Goal: Task Accomplishment & Management: Manage account settings

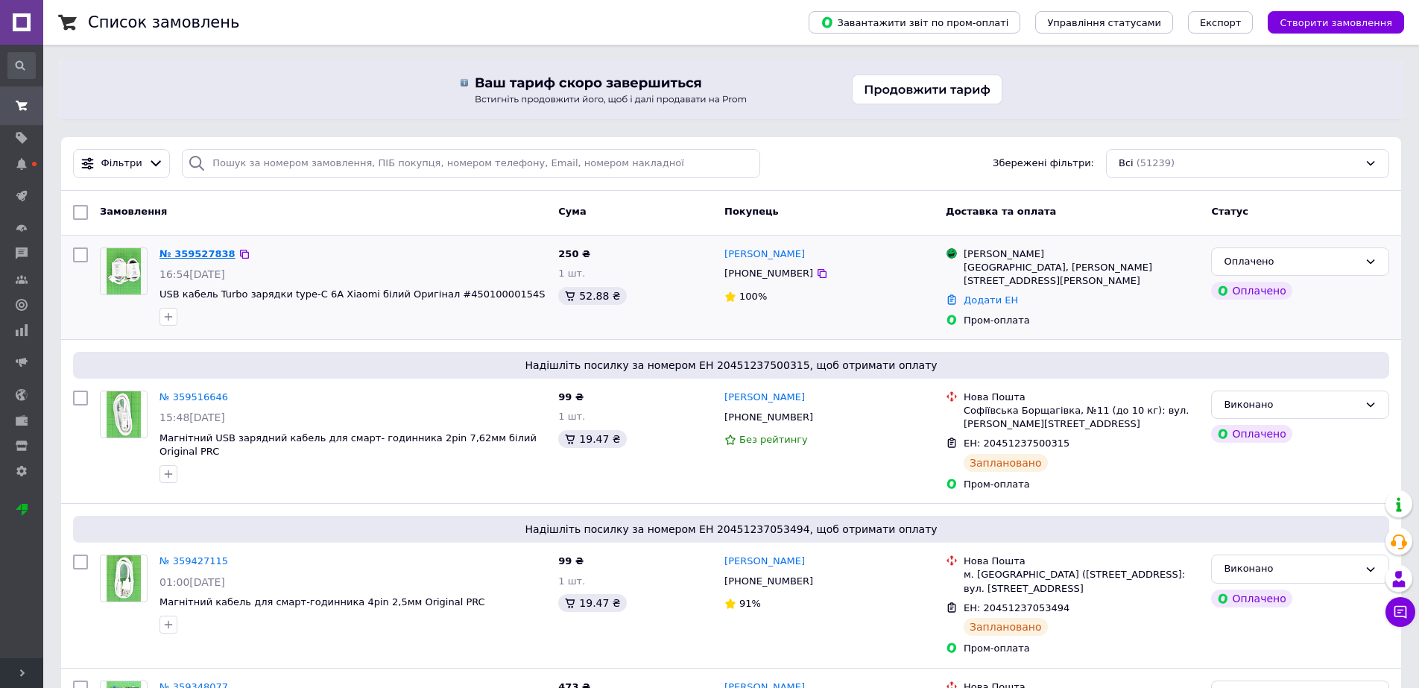
click at [177, 255] on link "№ 359527838" at bounding box center [197, 253] width 76 height 11
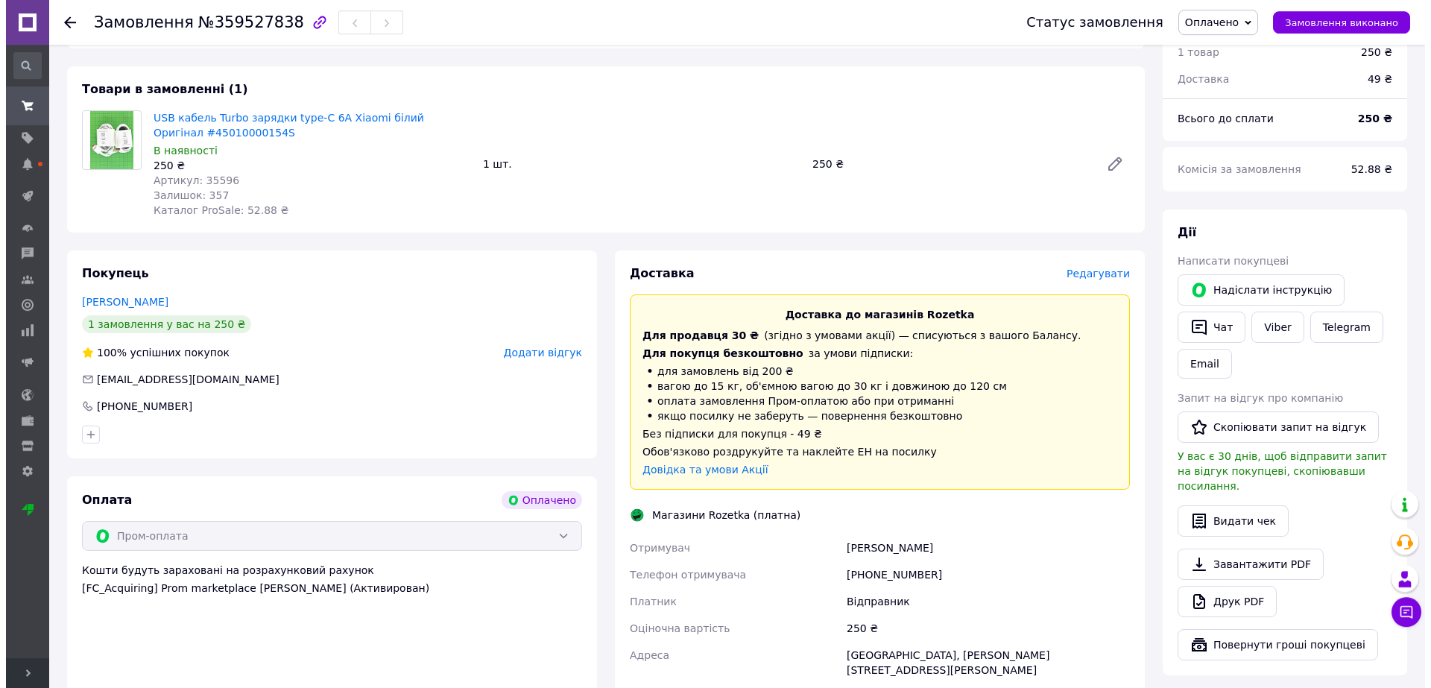
scroll to position [114, 0]
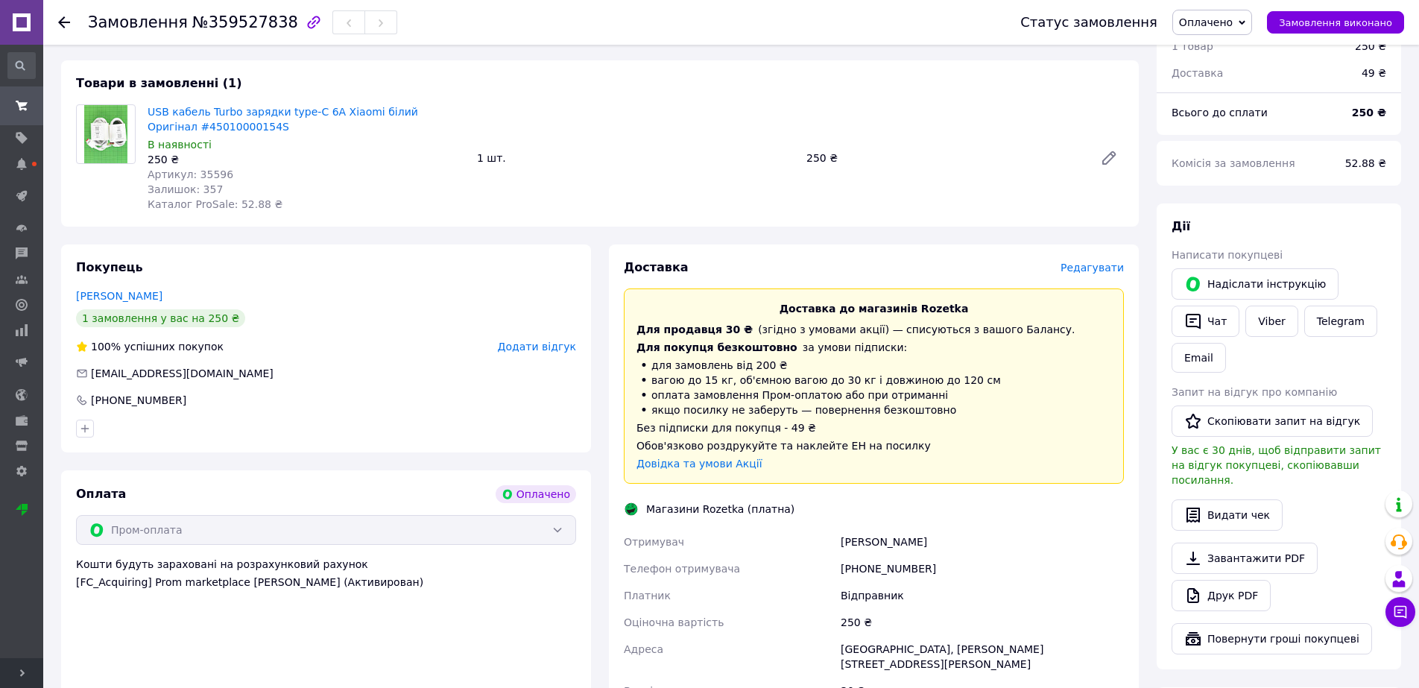
click at [1096, 271] on span "Редагувати" at bounding box center [1091, 268] width 63 height 12
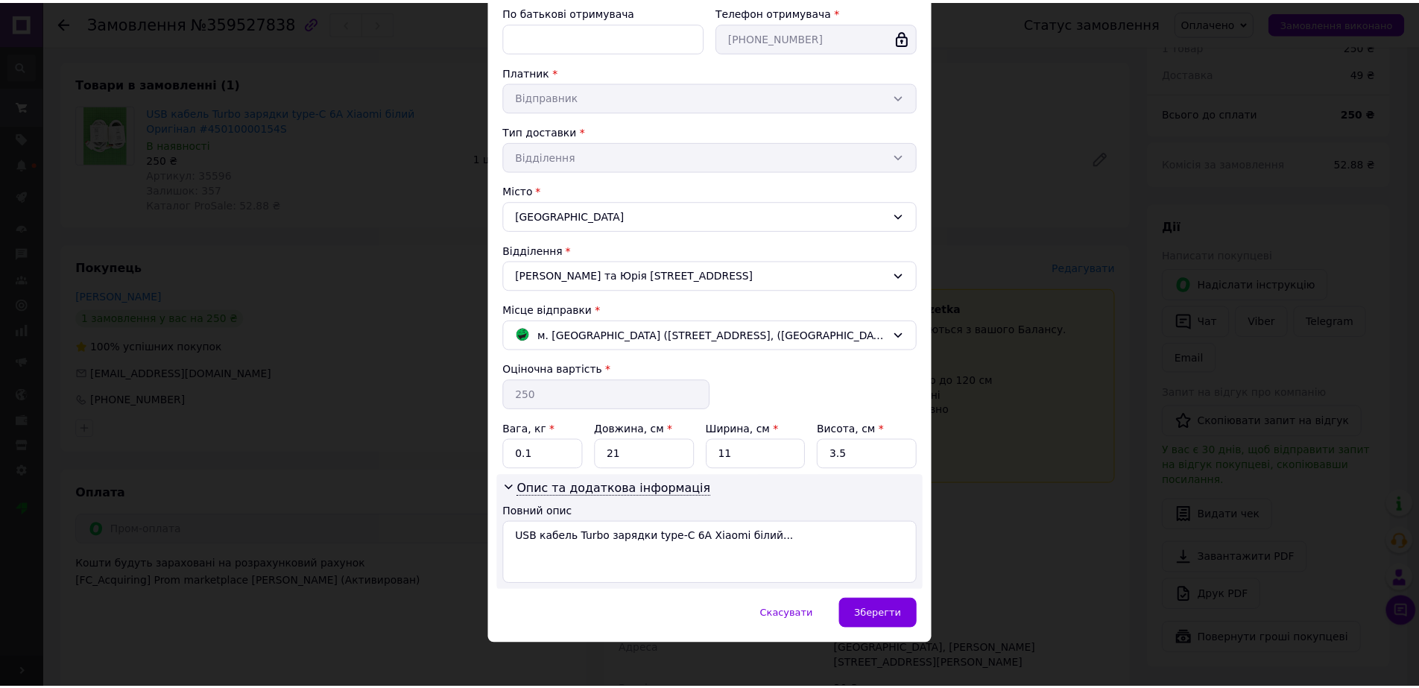
scroll to position [248, 0]
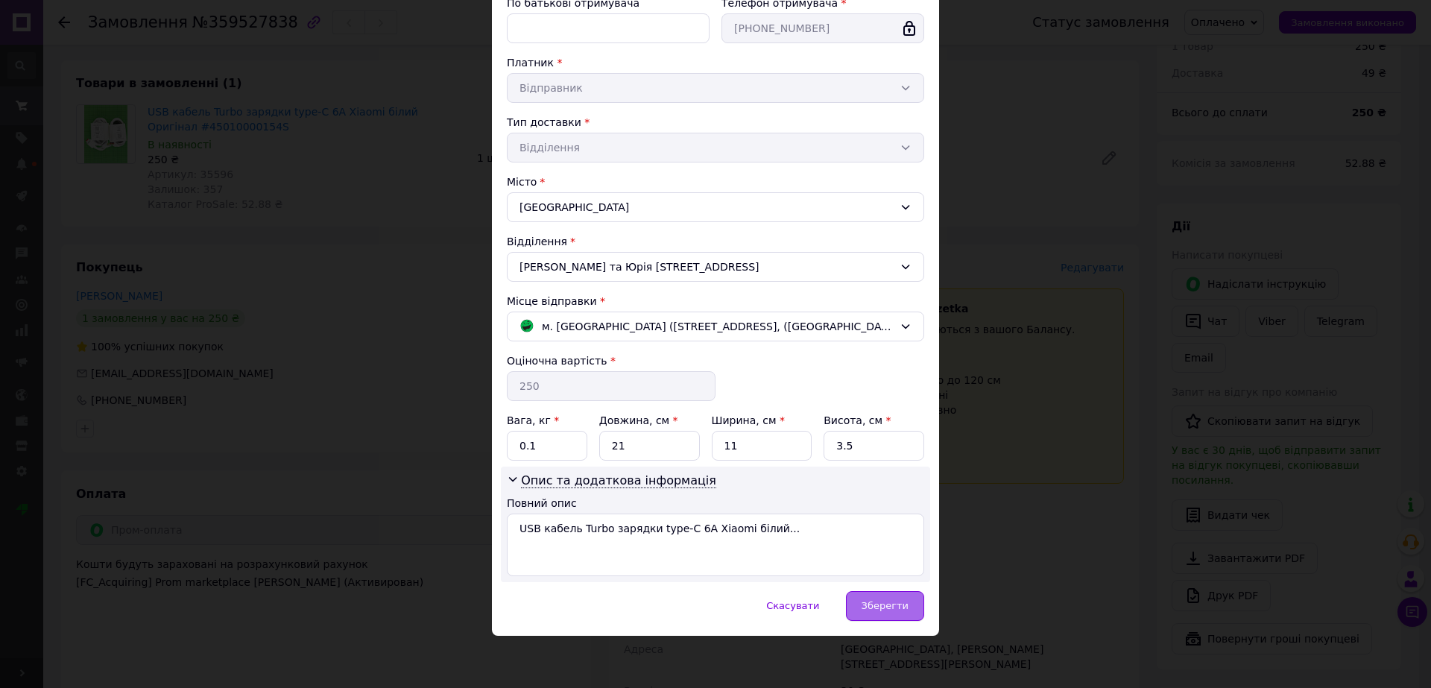
click at [870, 609] on span "Зберегти" at bounding box center [884, 605] width 47 height 11
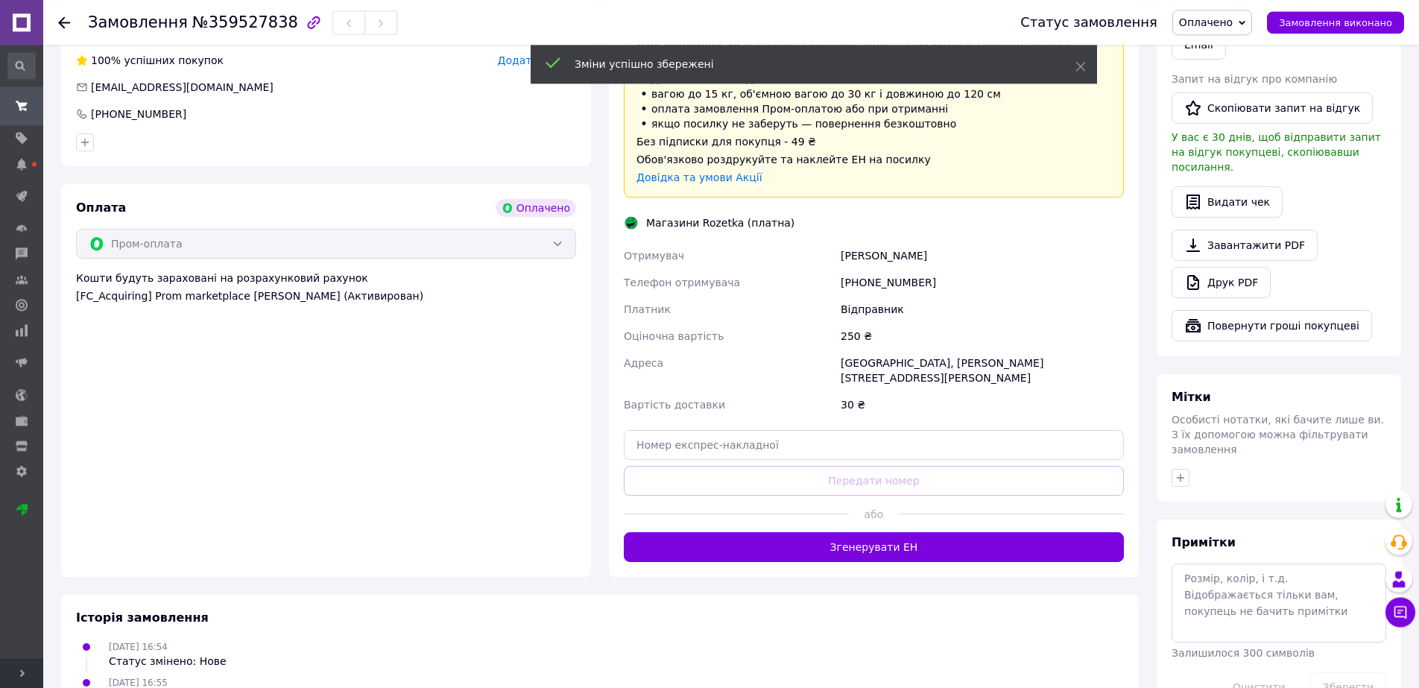
scroll to position [418, 0]
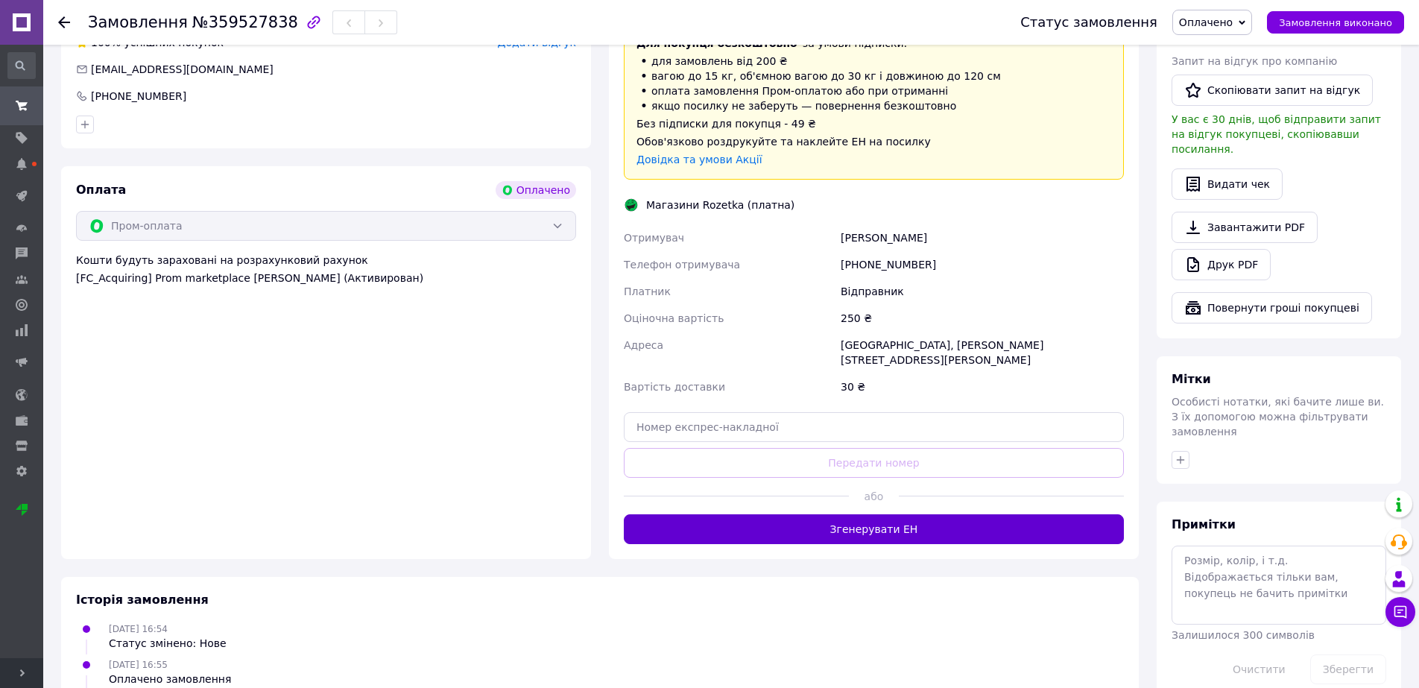
click at [901, 524] on button "Згенерувати ЕН" at bounding box center [874, 529] width 500 height 30
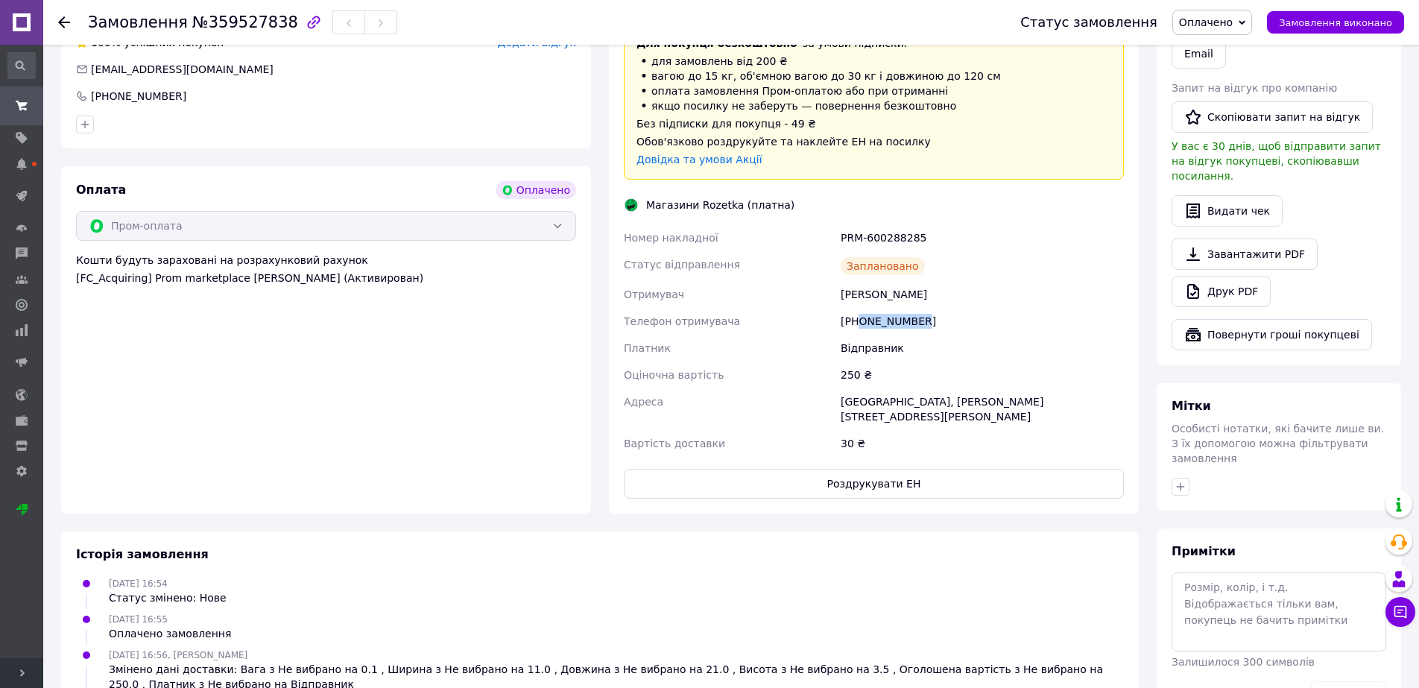
drag, startPoint x: 929, startPoint y: 319, endPoint x: 861, endPoint y: 320, distance: 67.8
click at [861, 320] on div "[PHONE_NUMBER]" at bounding box center [982, 321] width 289 height 27
copy div "0631654721"
click at [894, 317] on div "[PHONE_NUMBER]" at bounding box center [982, 321] width 289 height 27
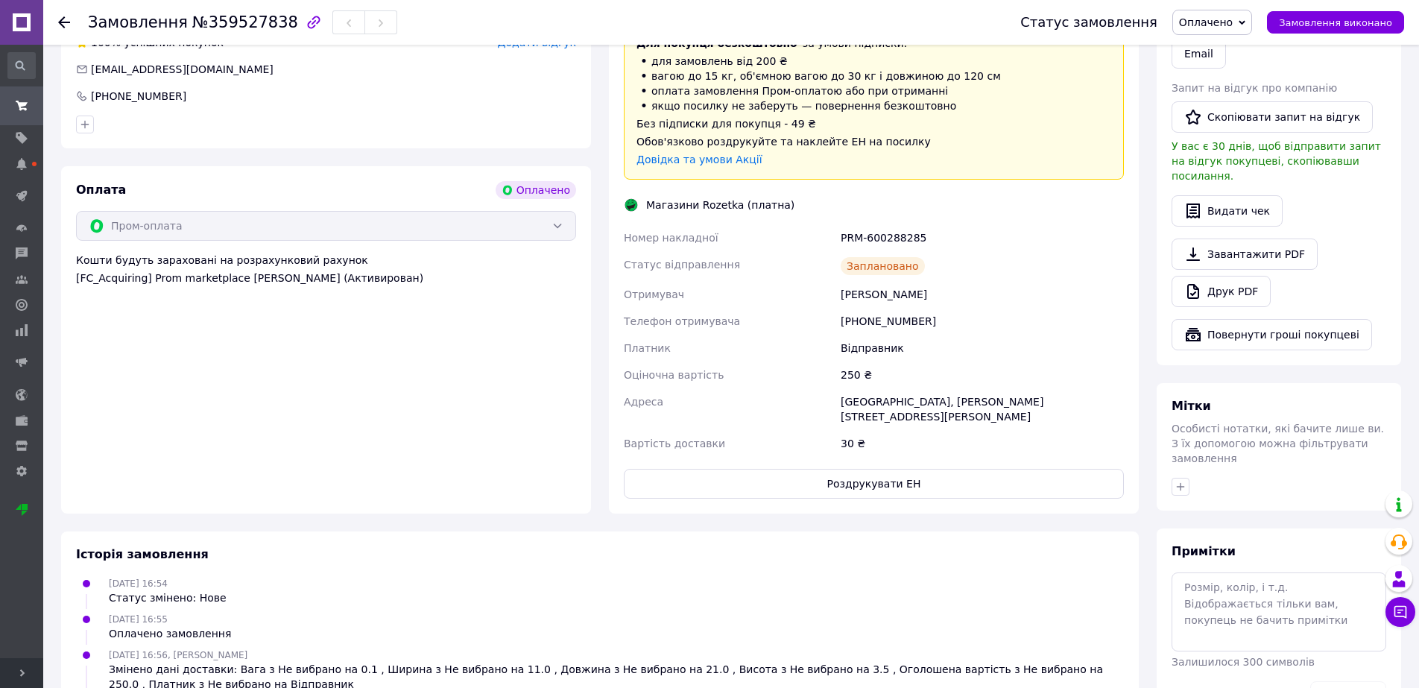
click at [894, 317] on div "[PHONE_NUMBER]" at bounding box center [982, 321] width 289 height 27
click at [872, 297] on div "[PERSON_NAME]" at bounding box center [982, 294] width 289 height 27
click at [901, 399] on div "[GEOGRAPHIC_DATA], [PERSON_NAME][STREET_ADDRESS][PERSON_NAME]" at bounding box center [982, 409] width 289 height 42
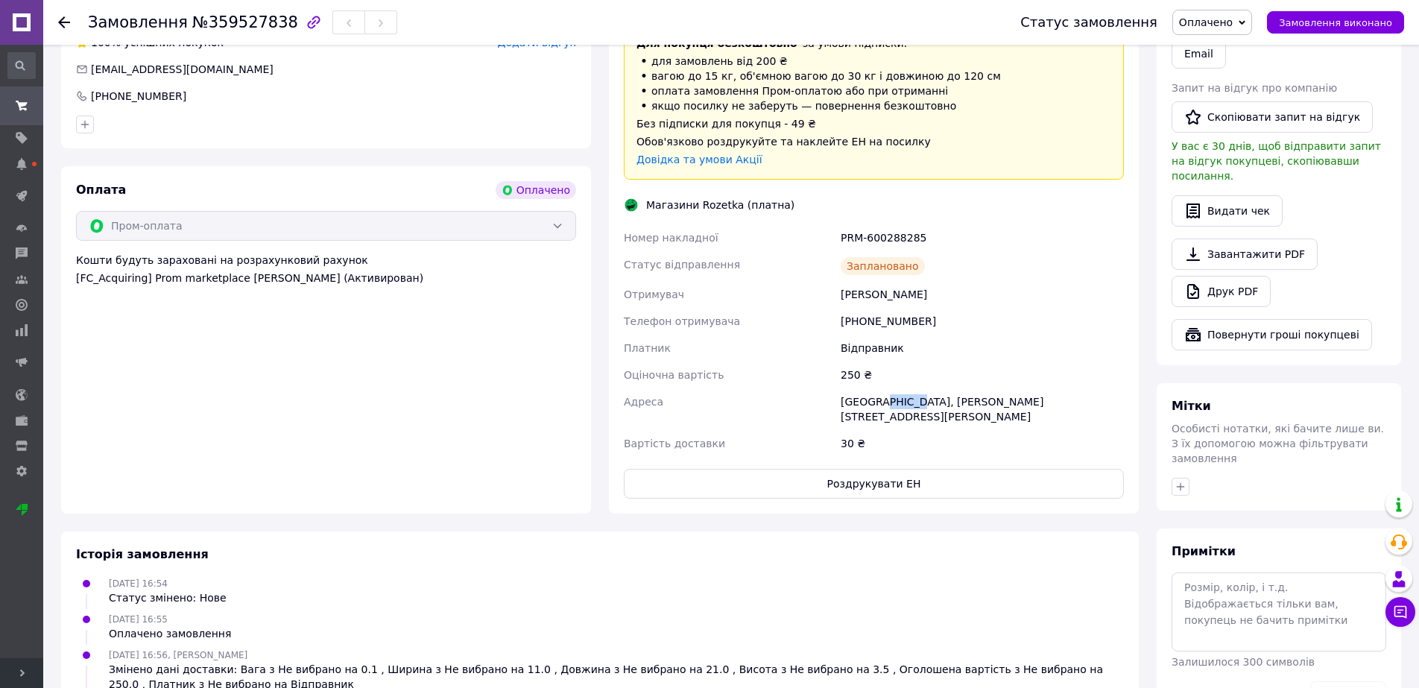
click at [901, 399] on div "[GEOGRAPHIC_DATA], [PERSON_NAME][STREET_ADDRESS][PERSON_NAME]" at bounding box center [982, 409] width 289 height 42
click at [147, 66] on span "[EMAIL_ADDRESS][DOMAIN_NAME]" at bounding box center [182, 69] width 183 height 12
click at [137, 66] on span "[EMAIL_ADDRESS][DOMAIN_NAME]" at bounding box center [182, 69] width 183 height 12
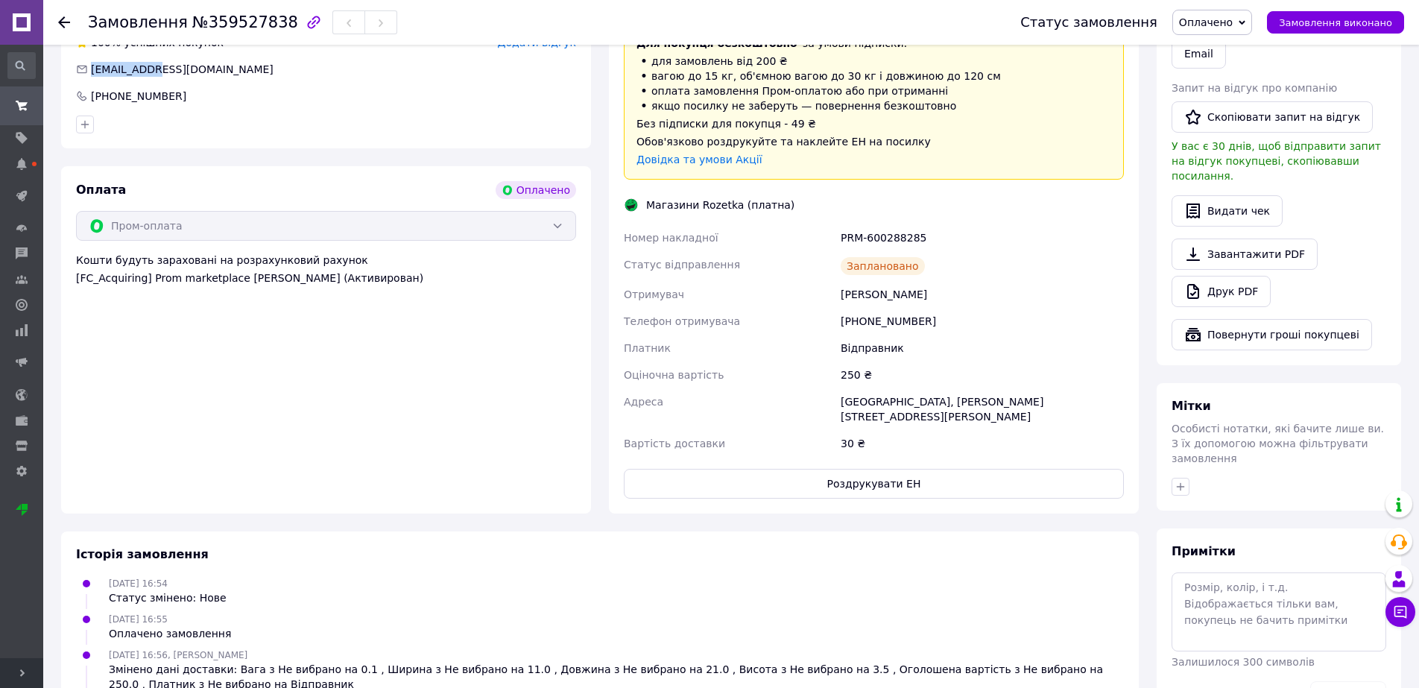
click at [137, 66] on span "[EMAIL_ADDRESS][DOMAIN_NAME]" at bounding box center [182, 69] width 183 height 12
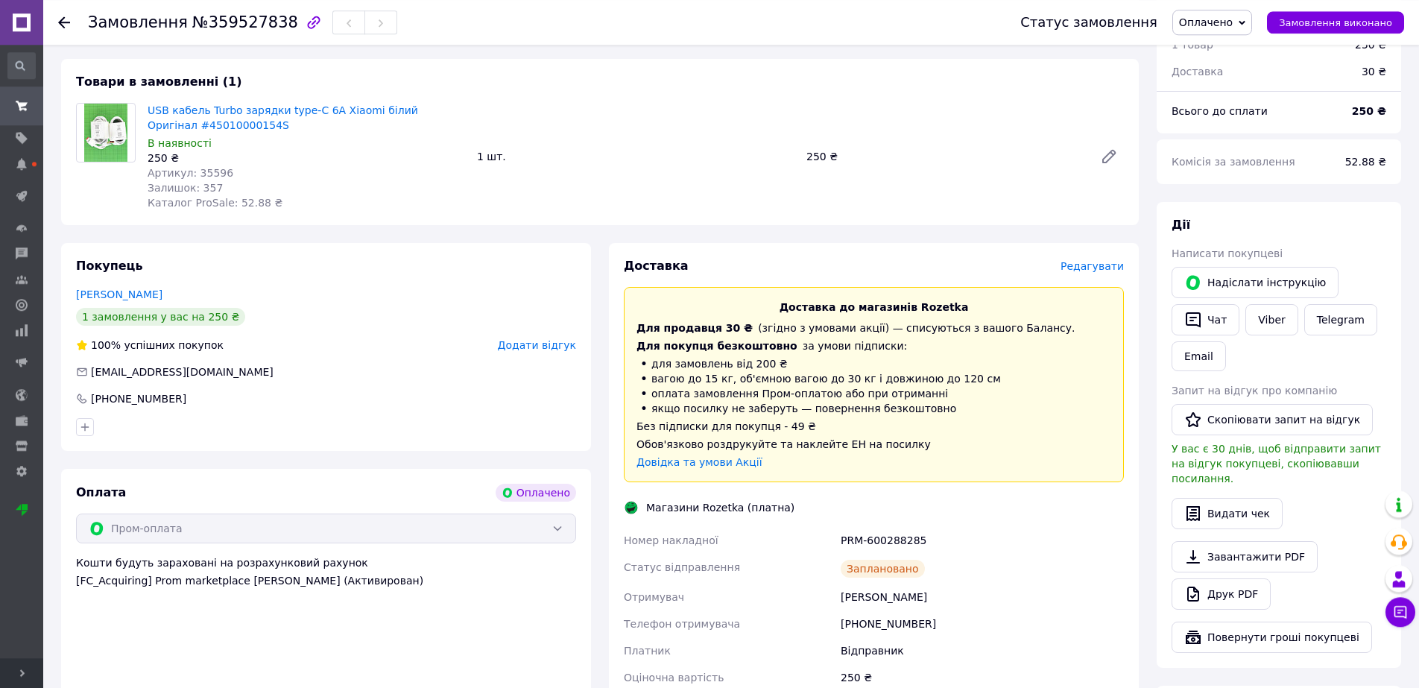
scroll to position [114, 0]
click at [213, 175] on span "Артикул: 35596" at bounding box center [191, 174] width 86 height 12
copy span "35596"
click at [256, 20] on span "№359527838" at bounding box center [245, 22] width 106 height 18
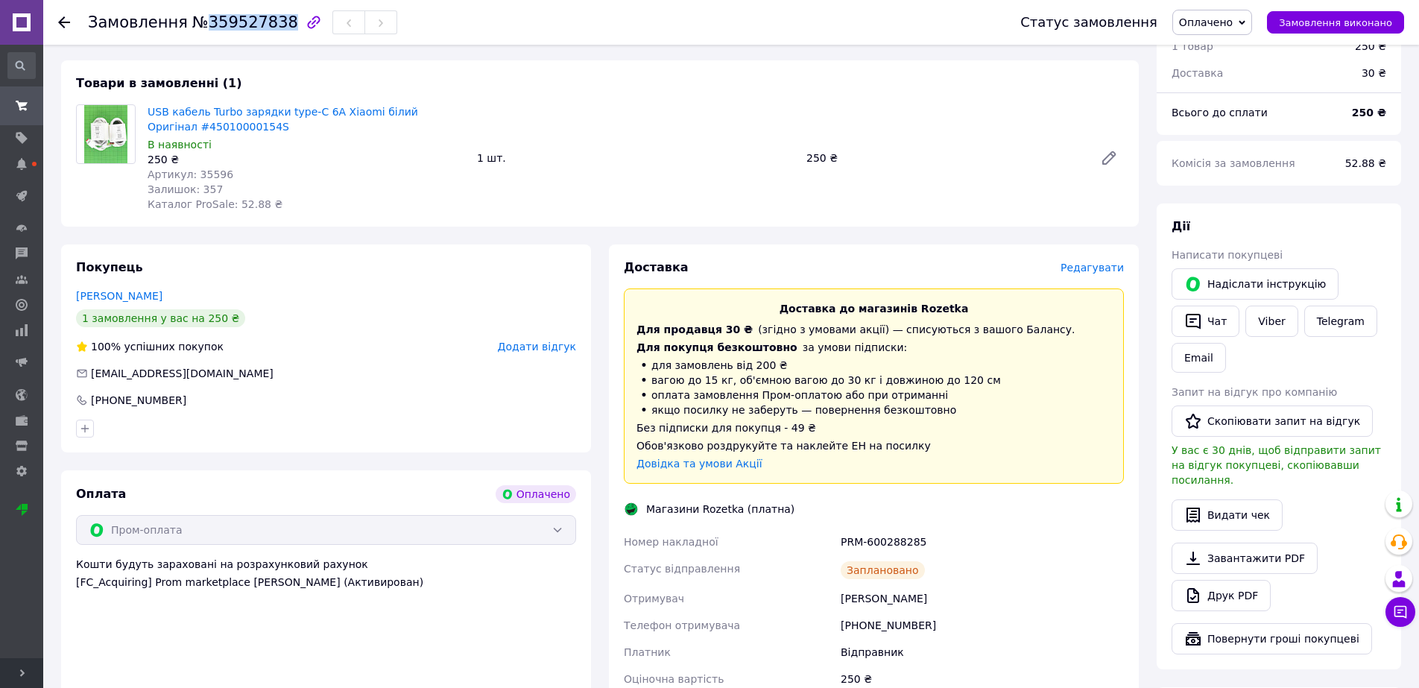
click at [255, 20] on span "№359527838" at bounding box center [245, 22] width 106 height 18
copy span "359527838"
click at [867, 540] on div "PRM-600288285" at bounding box center [982, 541] width 289 height 27
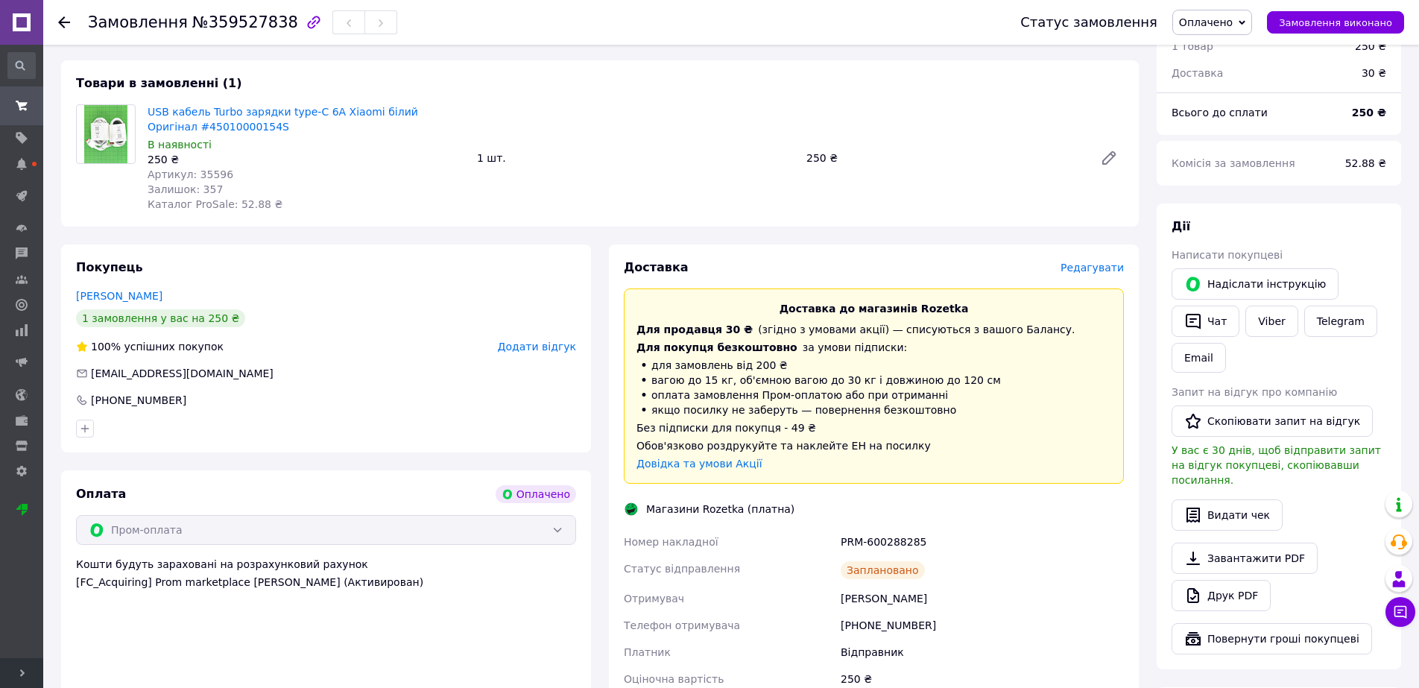
click at [928, 311] on span "Доставка до магазинів Rozetka" at bounding box center [874, 309] width 189 height 12
copy span "Rozetka"
click at [923, 307] on span "Доставка до магазинів Rozetka" at bounding box center [874, 309] width 189 height 12
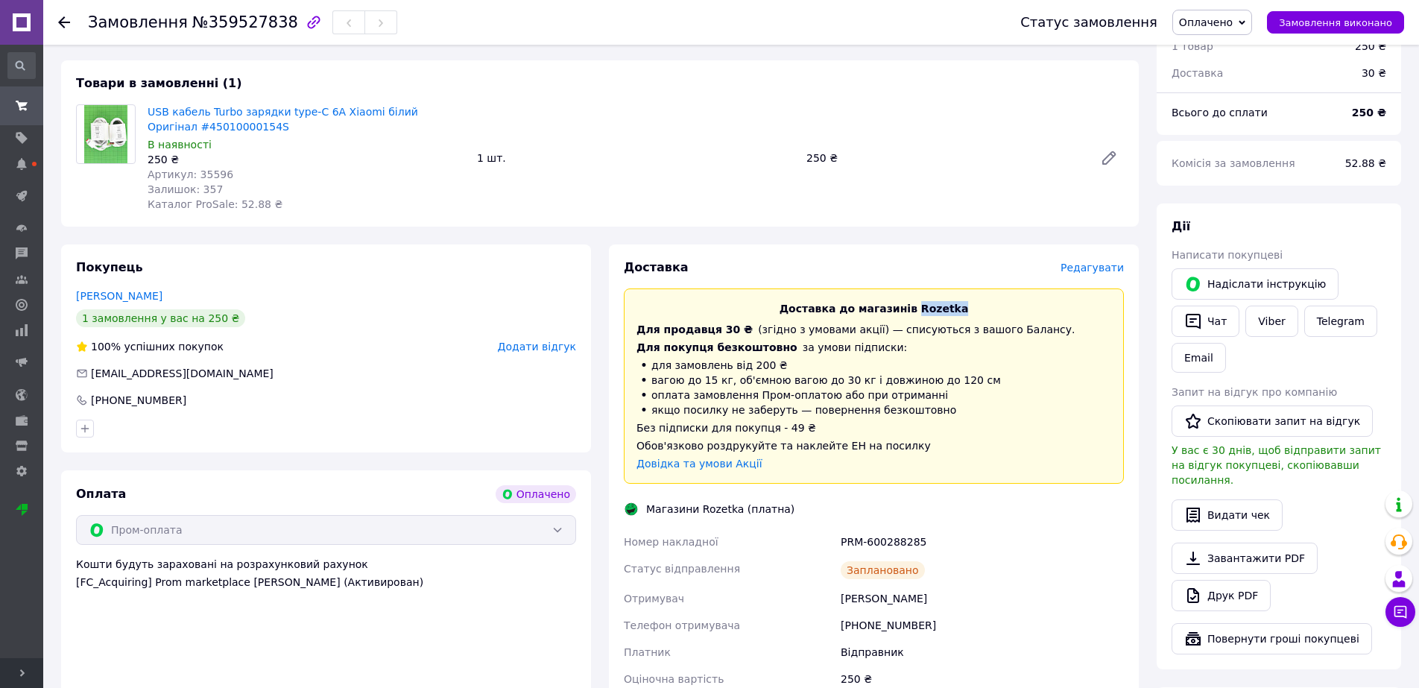
copy span "Rozetka"
click at [1329, 17] on span "Замовлення виконано" at bounding box center [1335, 22] width 113 height 11
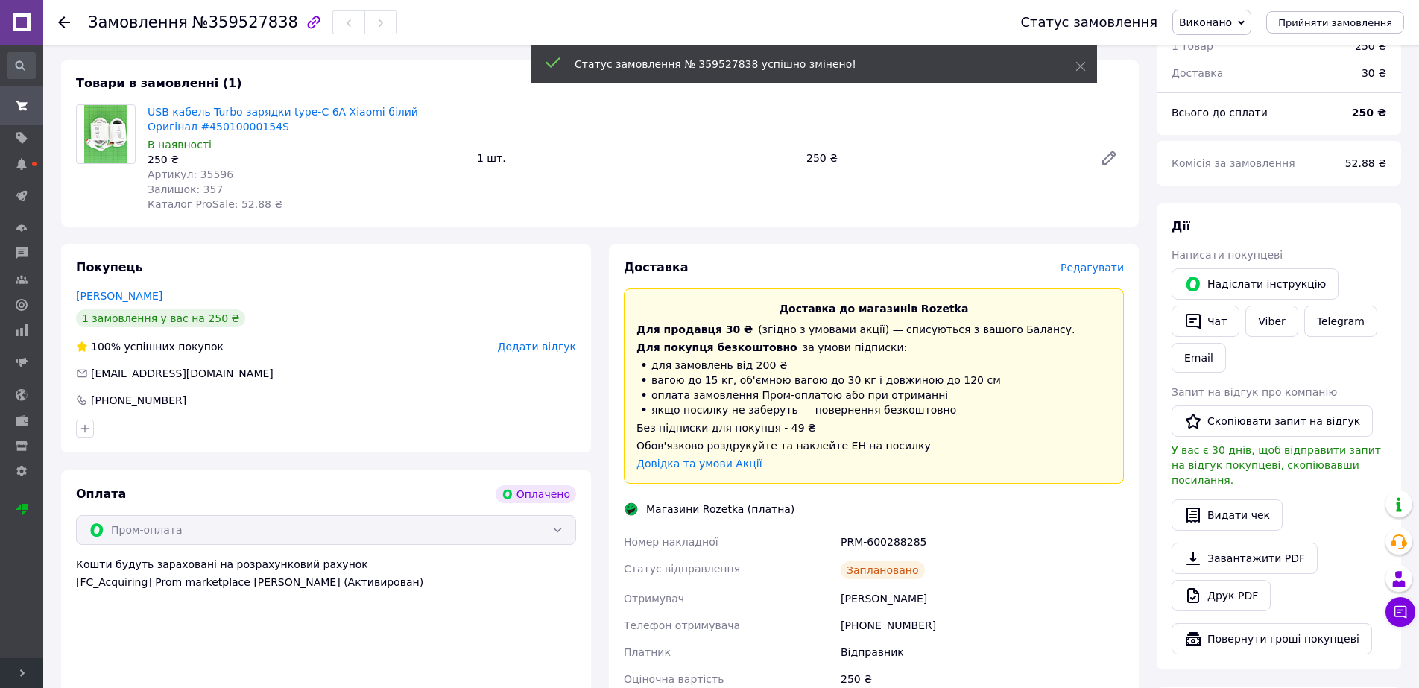
click at [236, 27] on span "№359527838" at bounding box center [245, 22] width 106 height 18
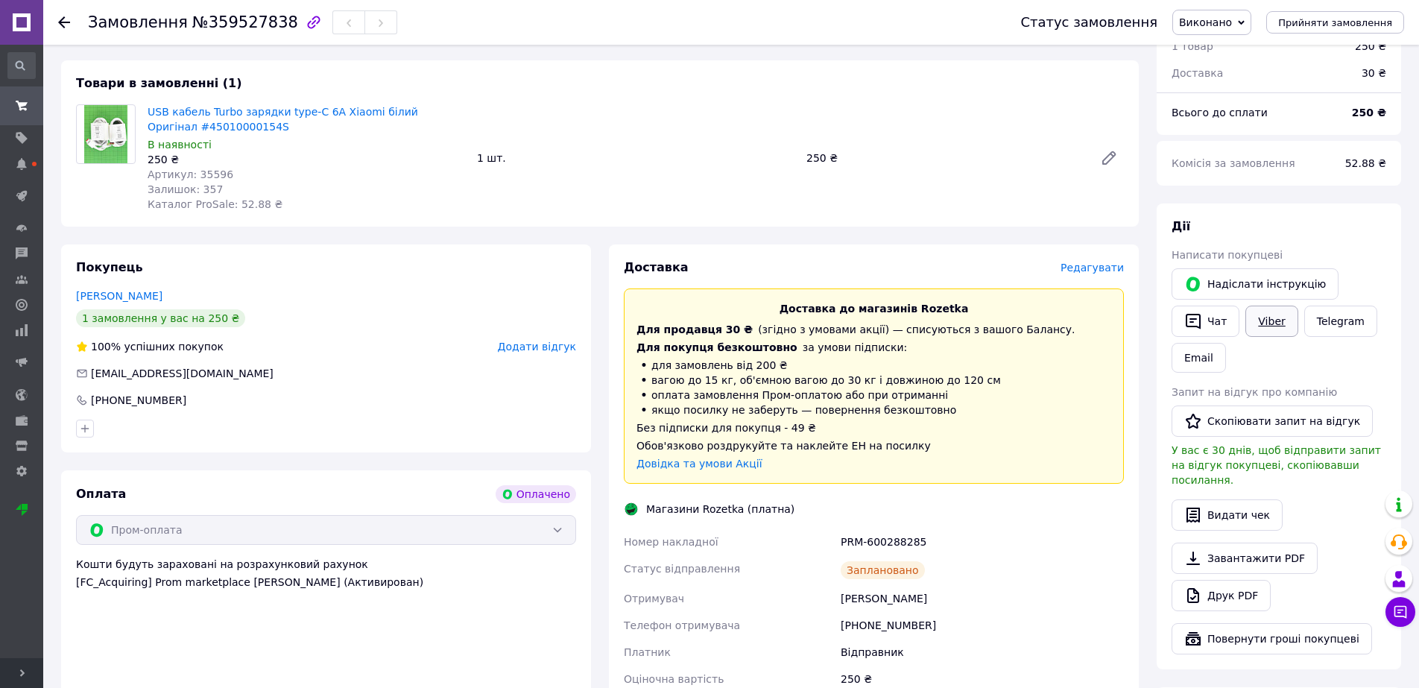
click at [1266, 327] on link "Viber" at bounding box center [1271, 321] width 52 height 31
click at [239, 242] on div "Замовлення з каталогу Оплачено [DATE] 16:54 Товари в замовленні (1) USB кабель …" at bounding box center [600, 556] width 1096 height 1123
drag, startPoint x: 151, startPoint y: 111, endPoint x: 235, endPoint y: 127, distance: 86.5
click at [235, 127] on div "USB кабель Turbo зарядки type-C 6A Xiaomi білий Оригінал #45010000154S В наявно…" at bounding box center [306, 157] width 329 height 113
copy link "USB кабель Turbo зарядки type-C 6A Xiaomi білий Оригінал #45010000154S"
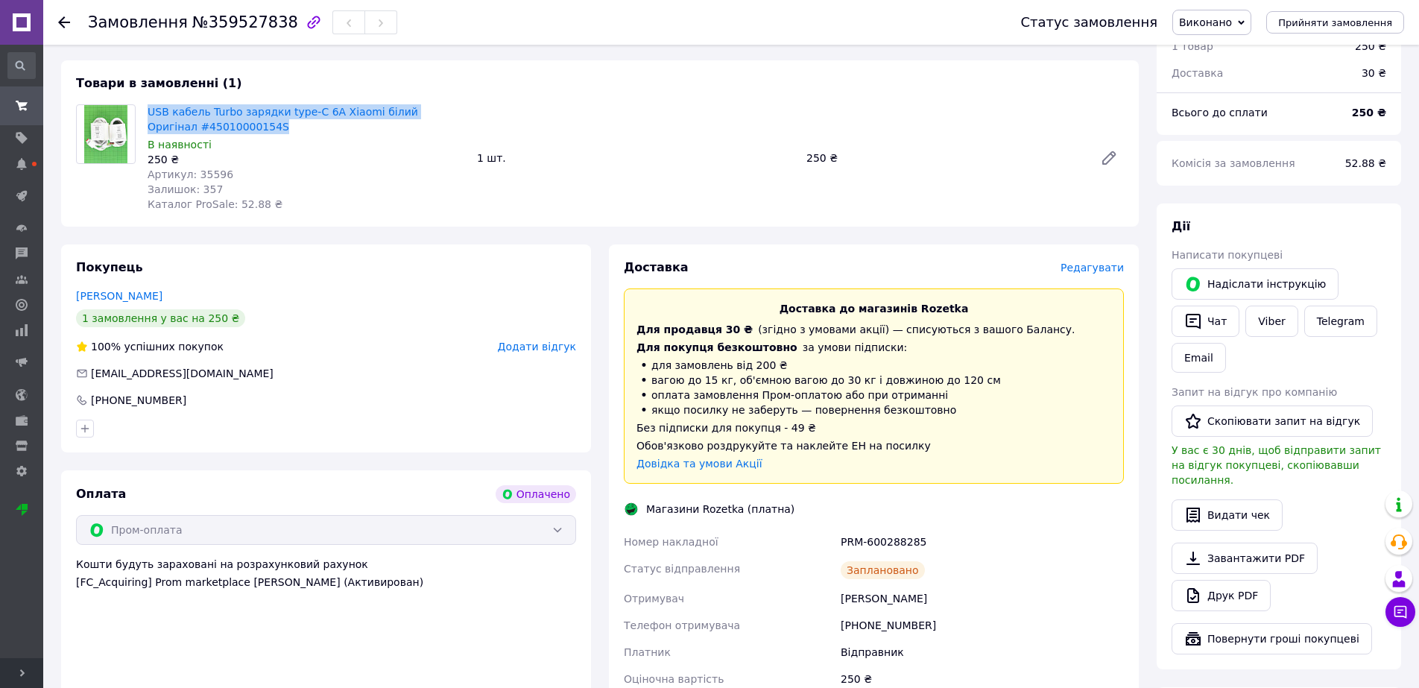
click at [213, 246] on div "Покупець [PERSON_NAME] 1 замовлення у вас на 250 ₴ 100% успішних покупок Додати…" at bounding box center [326, 348] width 530 height 208
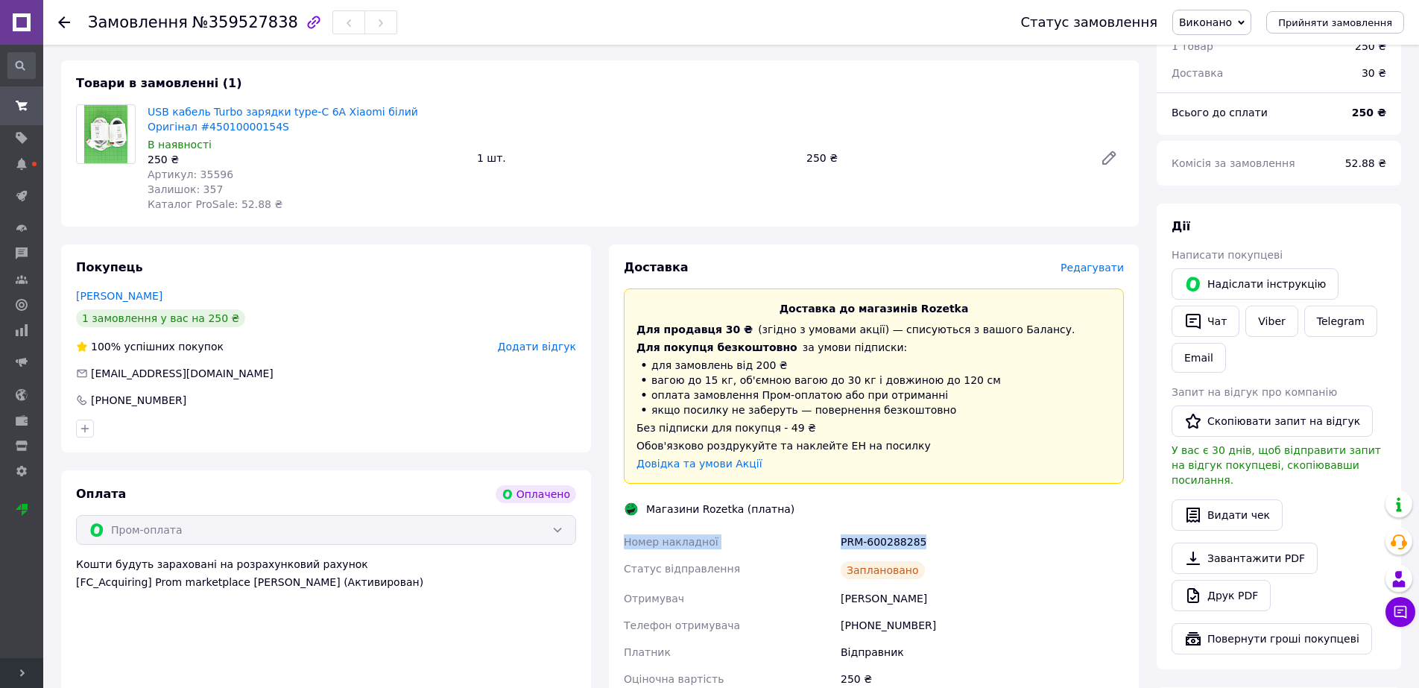
drag, startPoint x: 626, startPoint y: 543, endPoint x: 929, endPoint y: 541, distance: 302.6
click at [929, 541] on div "Номер накладної PRM-600288285 Статус відправлення Заплановано Отримувач [PERSON…" at bounding box center [874, 644] width 506 height 233
copy div "Номер накладної PRM-600288285"
click at [206, 27] on span "№359527838" at bounding box center [245, 22] width 106 height 18
click at [66, 20] on icon at bounding box center [64, 22] width 12 height 12
